Goal: Task Accomplishment & Management: Complete application form

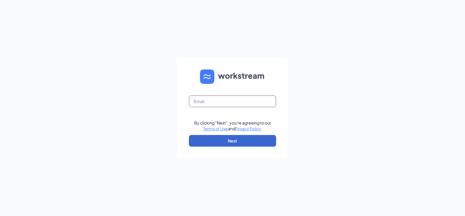
type input "papajohns4846@outlook.com"
click at [265, 137] on button "Next" at bounding box center [232, 141] width 87 height 12
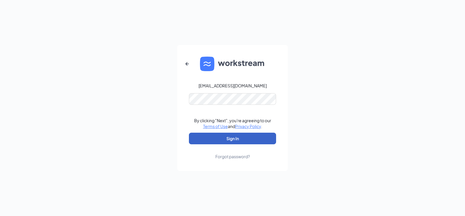
click at [239, 137] on button "Sign In" at bounding box center [232, 139] width 87 height 12
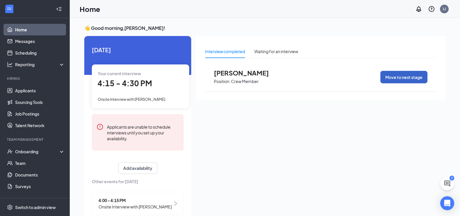
click at [401, 74] on button "Move to next stage" at bounding box center [403, 77] width 47 height 12
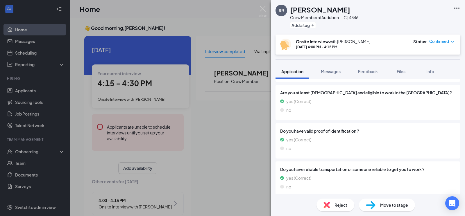
scroll to position [145, 0]
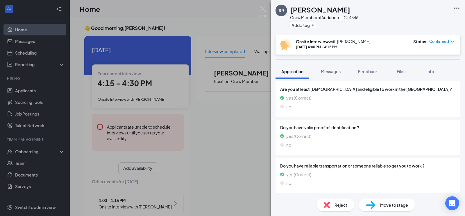
click at [385, 204] on span "Move to stage" at bounding box center [394, 205] width 28 height 6
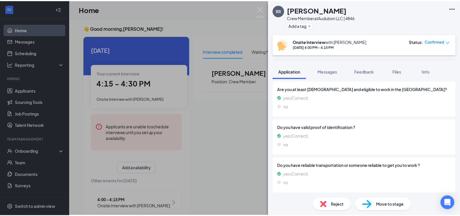
scroll to position [144, 0]
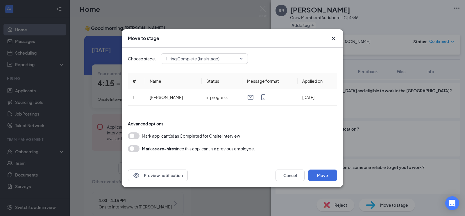
click at [133, 137] on button "button" at bounding box center [134, 135] width 12 height 7
click at [313, 174] on button "Move" at bounding box center [322, 176] width 29 height 12
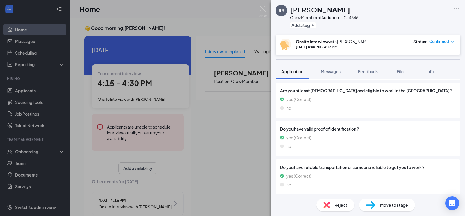
click at [21, 89] on div "RR [PERSON_NAME] Crew Member at Audubon LLC | 4846 Add a tag Onsite Interview w…" at bounding box center [232, 108] width 465 height 216
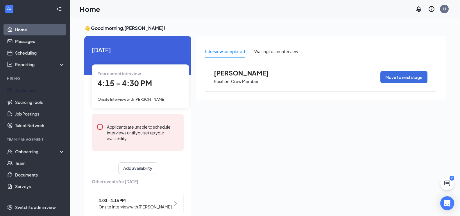
click at [21, 89] on link "Applicants" at bounding box center [40, 91] width 50 height 12
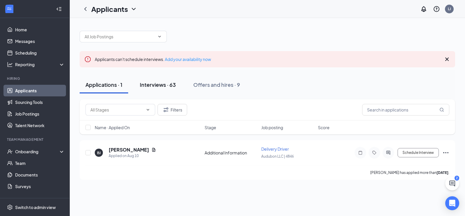
click at [155, 85] on div "Interviews · 63" at bounding box center [158, 84] width 36 height 7
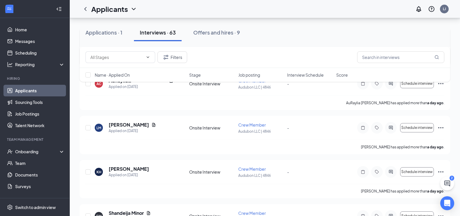
scroll to position [407, 0]
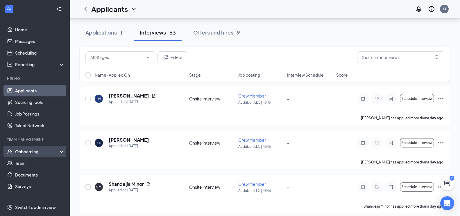
click at [12, 154] on icon "UserCheck" at bounding box center [10, 152] width 6 height 6
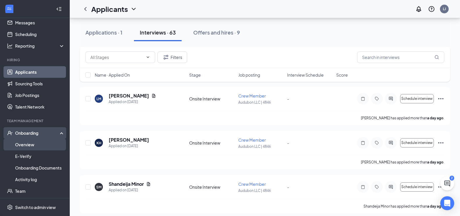
scroll to position [29, 0]
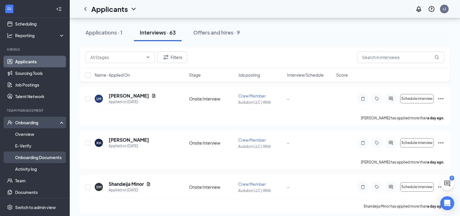
click at [34, 156] on link "Onboarding Documents" at bounding box center [40, 158] width 50 height 12
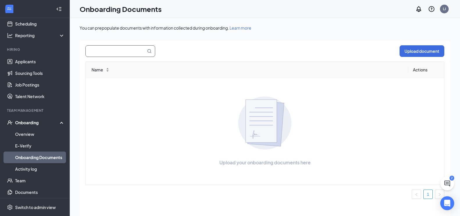
click at [132, 54] on input "text" at bounding box center [112, 51] width 53 height 11
type input "r"
click at [27, 133] on link "Overview" at bounding box center [40, 134] width 50 height 12
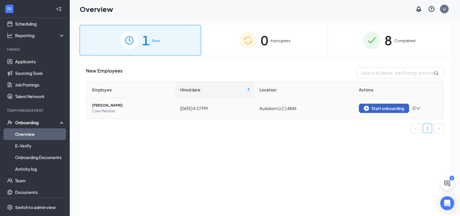
click at [396, 109] on div "Start onboarding" at bounding box center [384, 108] width 40 height 5
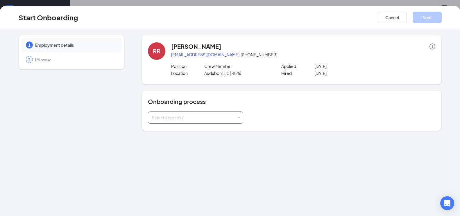
click at [214, 114] on div "Select a process" at bounding box center [196, 118] width 88 height 12
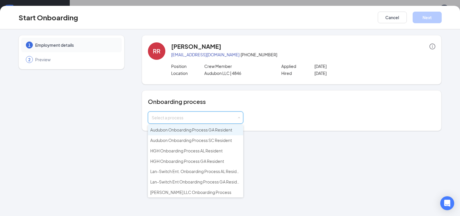
click at [211, 126] on li "Audubon Onboarding Process GA Resident" at bounding box center [195, 130] width 95 height 10
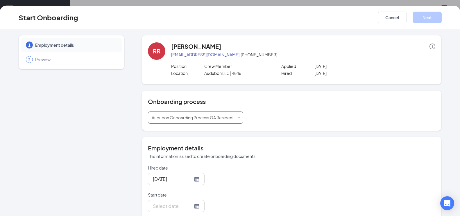
scroll to position [29, 0]
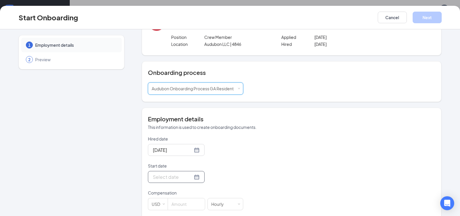
click at [189, 176] on div at bounding box center [176, 176] width 47 height 7
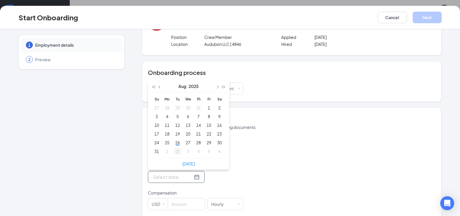
type input "[DATE]"
click at [174, 152] on div "2" at bounding box center [177, 151] width 7 height 7
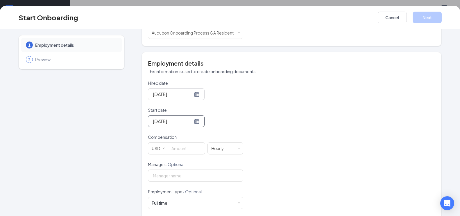
scroll to position [87, 0]
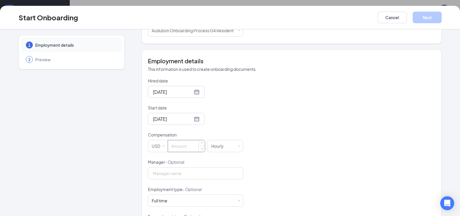
click at [192, 149] on input at bounding box center [186, 146] width 37 height 12
click at [201, 143] on span "Increase Value" at bounding box center [202, 144] width 2 height 2
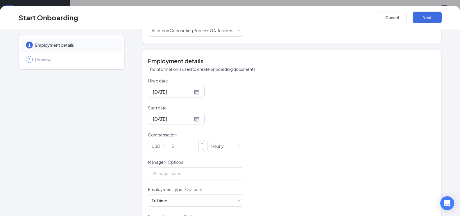
click at [201, 143] on span "Increase Value" at bounding box center [202, 144] width 2 height 2
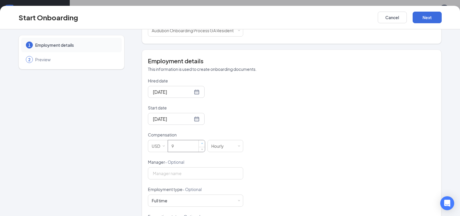
type input "10"
click at [201, 143] on span "Increase Value" at bounding box center [202, 144] width 2 height 2
click at [234, 146] on div "Hourly" at bounding box center [225, 146] width 28 height 12
click at [209, 157] on li "Hourly" at bounding box center [223, 158] width 36 height 10
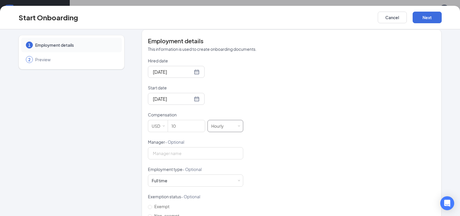
scroll to position [145, 0]
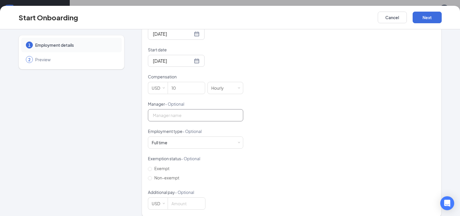
click at [185, 116] on input "Manager - Optional" at bounding box center [195, 115] width 95 height 12
type input "Q"
click at [180, 137] on div "Full time Works 30+ hours per week and is reasonably expected to work" at bounding box center [196, 143] width 88 height 12
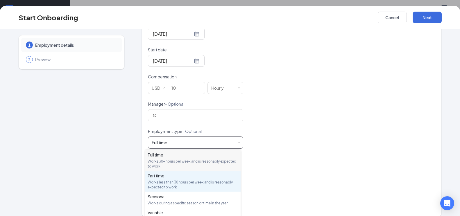
click at [183, 180] on div "Works less than 30 hours per week and is reasonably expected to work" at bounding box center [193, 185] width 91 height 10
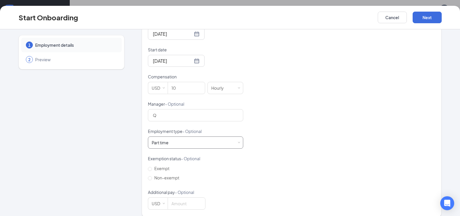
scroll to position [152, 0]
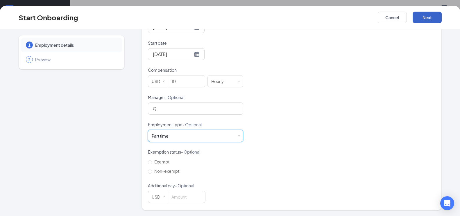
click at [427, 17] on button "Next" at bounding box center [427, 18] width 29 height 12
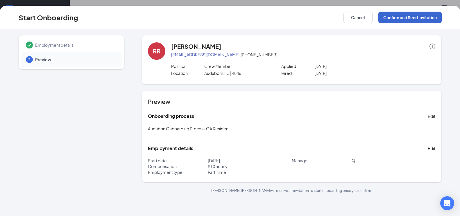
scroll to position [0, 0]
click at [429, 18] on button "Confirm and Send Invitation" at bounding box center [409, 18] width 63 height 12
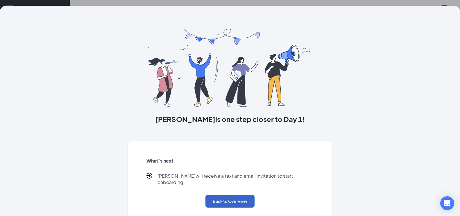
click at [227, 195] on button "Back to Overview" at bounding box center [229, 201] width 49 height 13
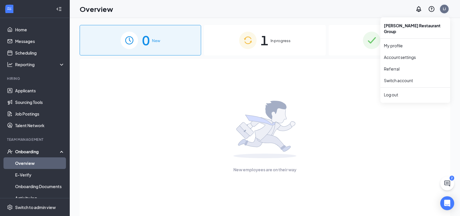
click at [444, 9] on div "LJ" at bounding box center [444, 8] width 3 height 5
click at [393, 92] on div "Log out" at bounding box center [415, 95] width 63 height 6
